Goal: Information Seeking & Learning: Learn about a topic

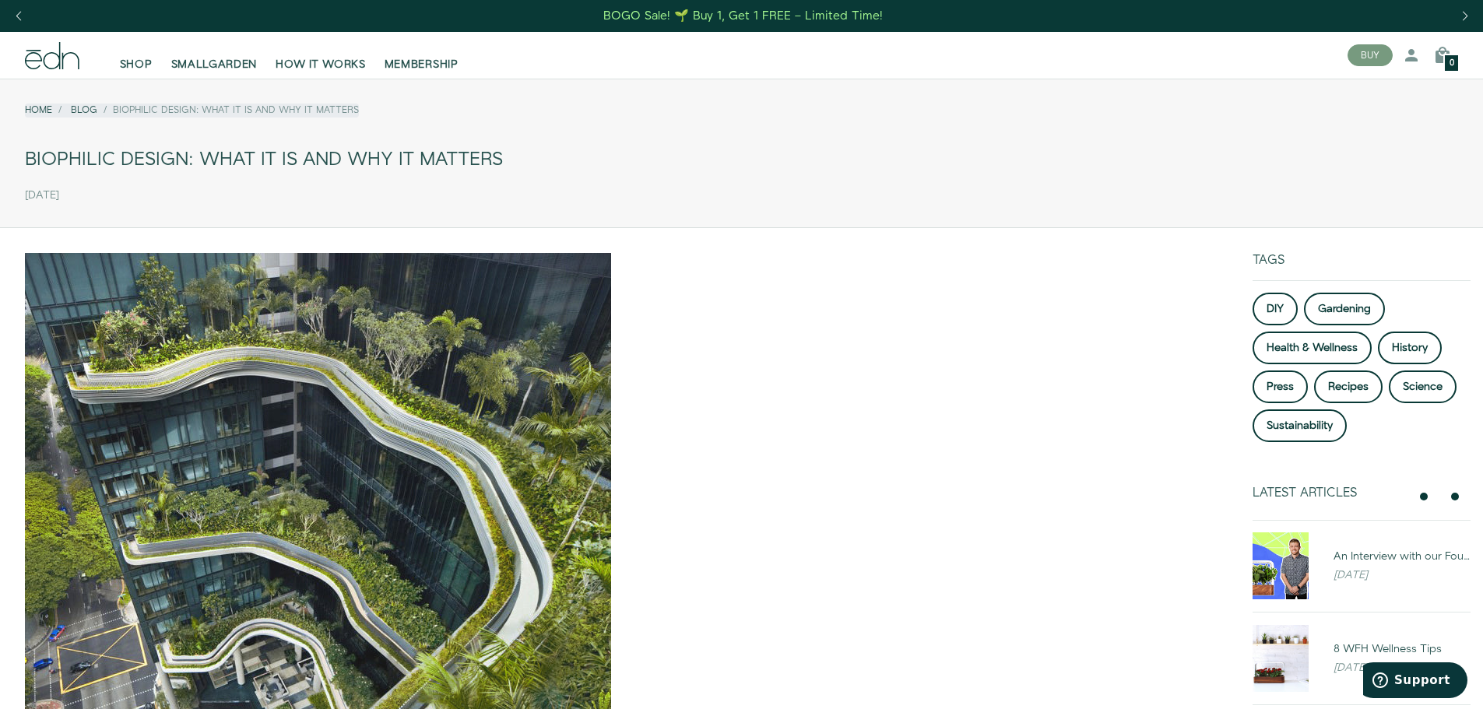
drag, startPoint x: 526, startPoint y: 157, endPoint x: 5, endPoint y: 159, distance: 520.1
click at [5, 159] on div "Home Blog Biophilic Design: What it is and why it matters Biophilic Design: Wha…" at bounding box center [741, 150] width 1483 height 118
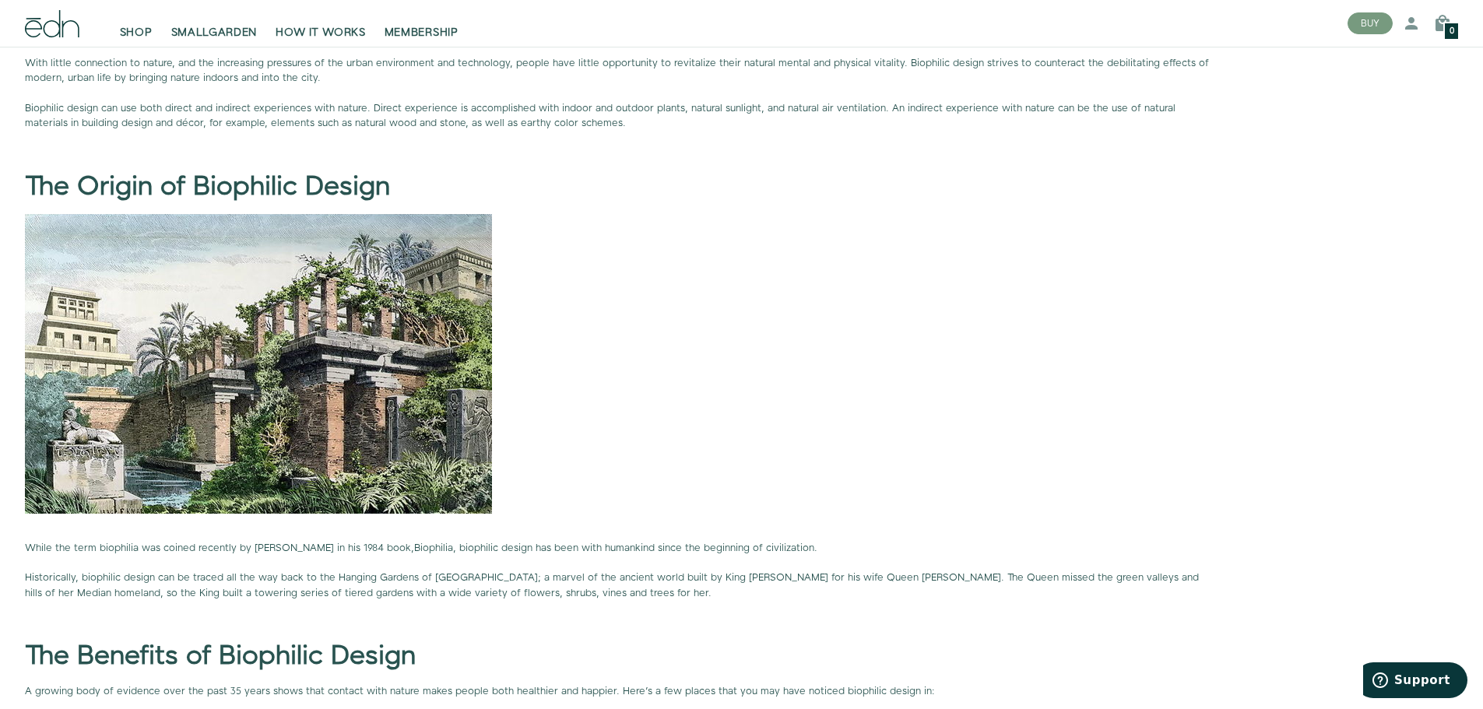
scroll to position [1791, 0]
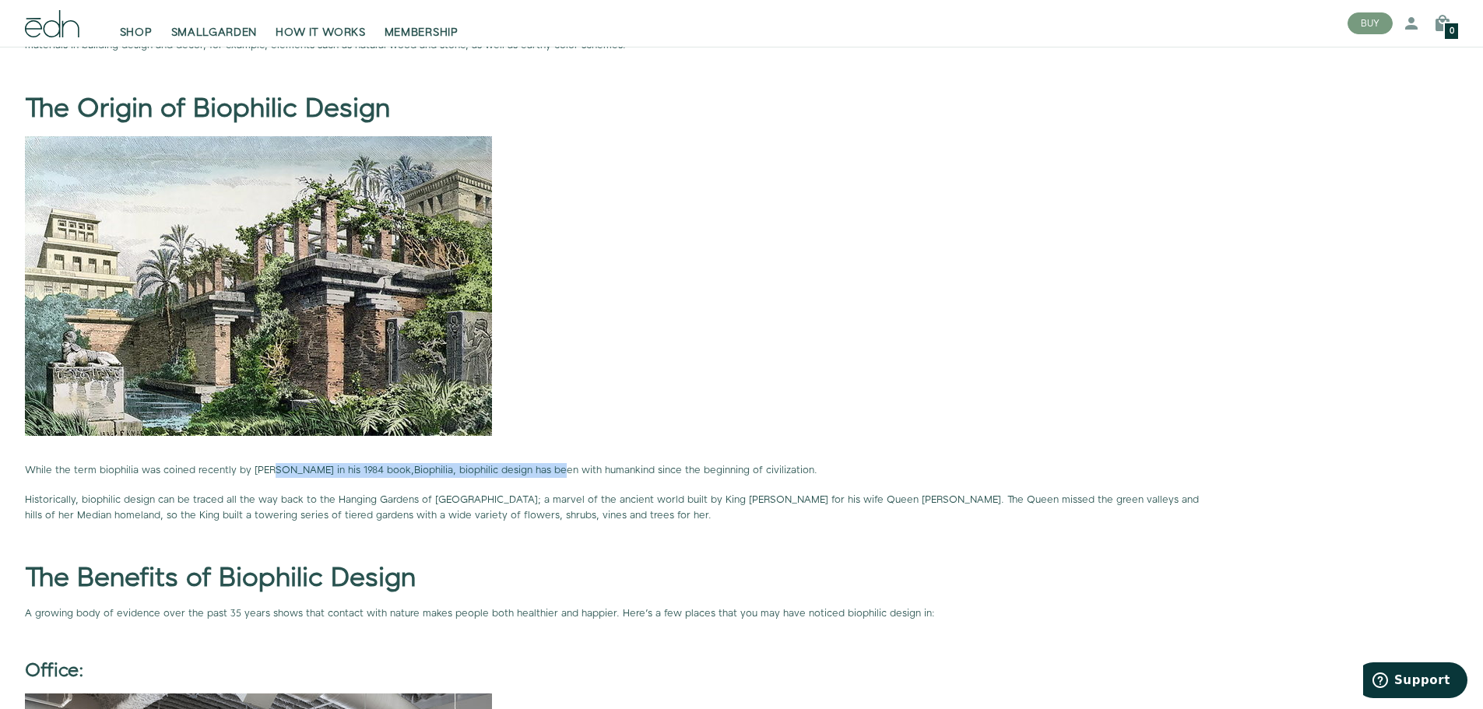
drag, startPoint x: 360, startPoint y: 458, endPoint x: 569, endPoint y: 456, distance: 209.5
click at [560, 504] on span "Historically, biophilic design can be traced all the way back to the Hanging Ga…" at bounding box center [612, 507] width 1174 height 29
click at [336, 498] on span "Historically, biophilic design can be traced all the way back to the Hanging Ga…" at bounding box center [612, 507] width 1174 height 29
drag, startPoint x: 315, startPoint y: 496, endPoint x: 466, endPoint y: 498, distance: 151.1
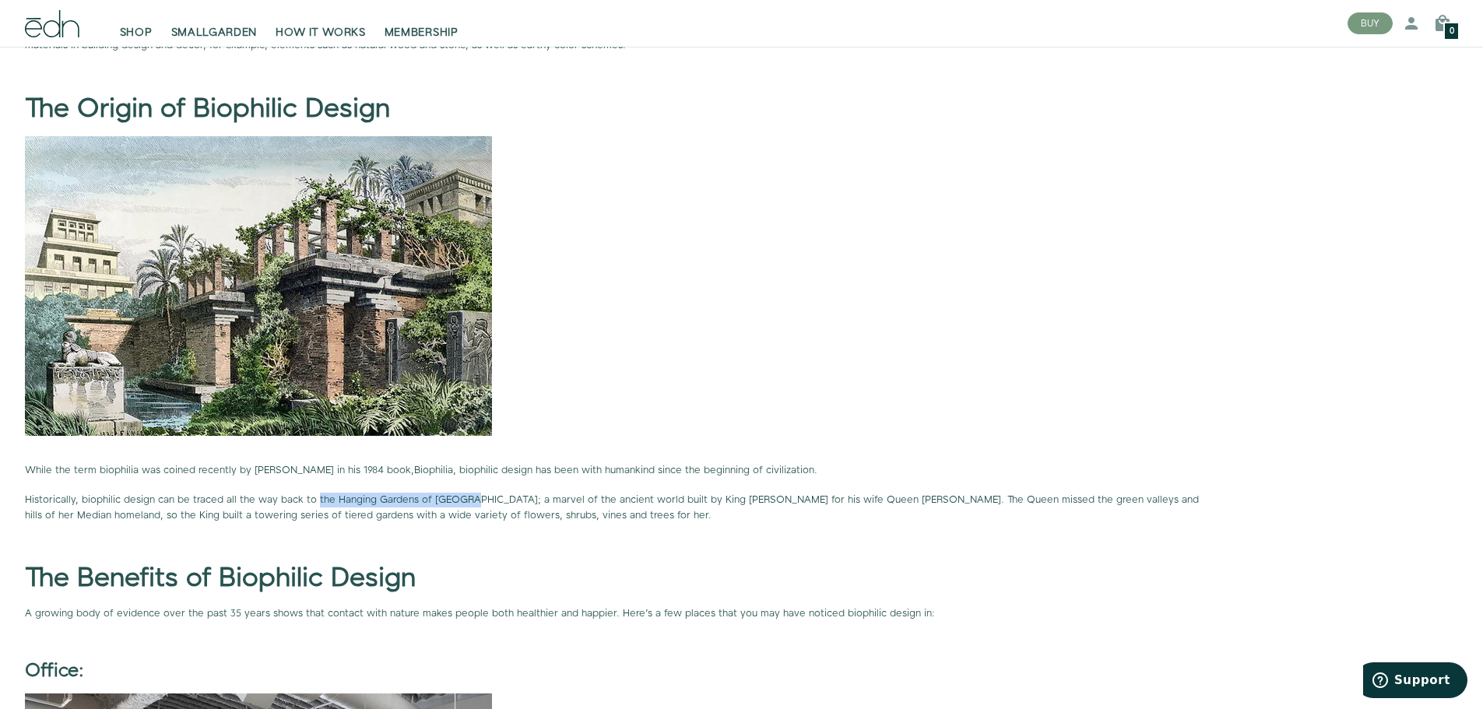
click at [466, 498] on span "Historically, biophilic design can be traced all the way back to the Hanging Ga…" at bounding box center [612, 507] width 1174 height 29
copy span "the Hanging Gardens of [GEOGRAPHIC_DATA]"
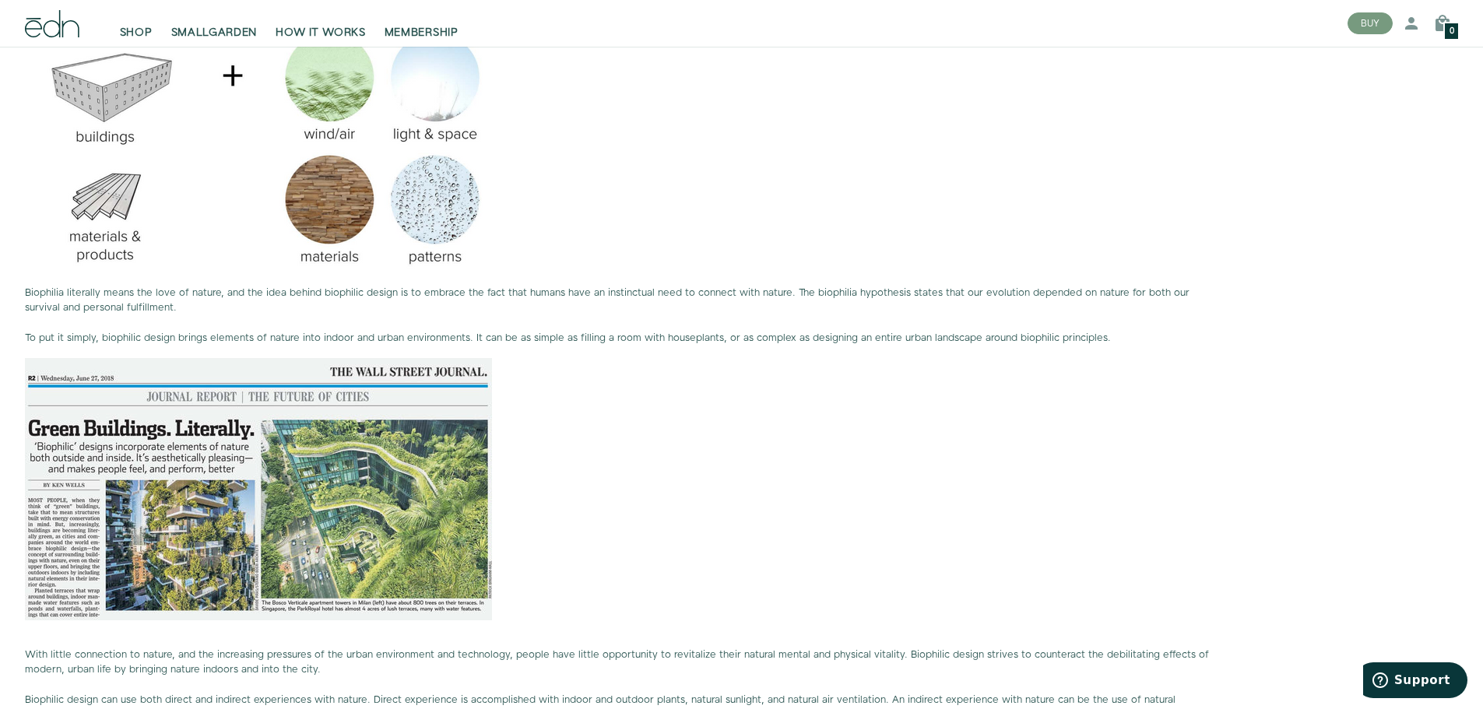
scroll to position [1168, 0]
